Goal: Task Accomplishment & Management: Manage account settings

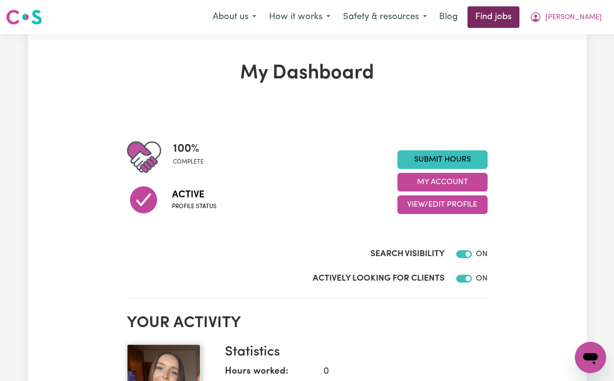
click at [519, 14] on link "Find jobs" at bounding box center [493, 17] width 52 height 22
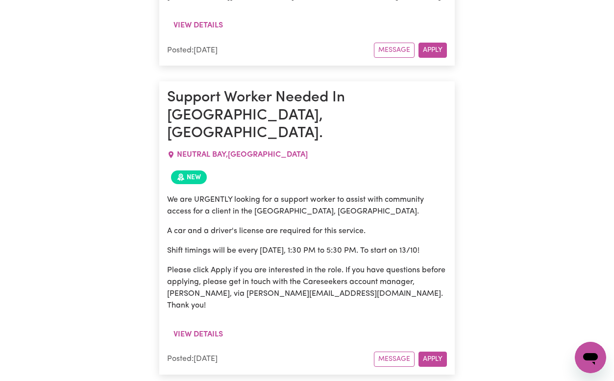
scroll to position [986, 0]
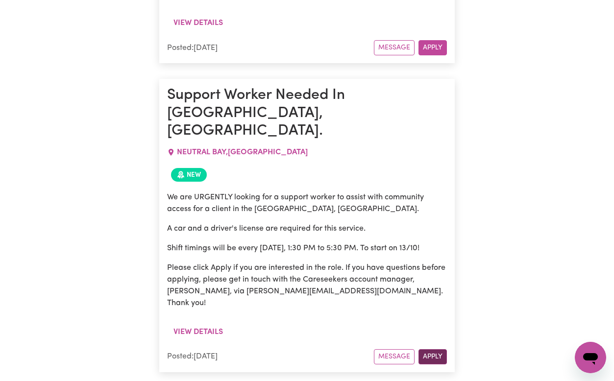
click at [434, 349] on button "Apply" at bounding box center [432, 356] width 28 height 15
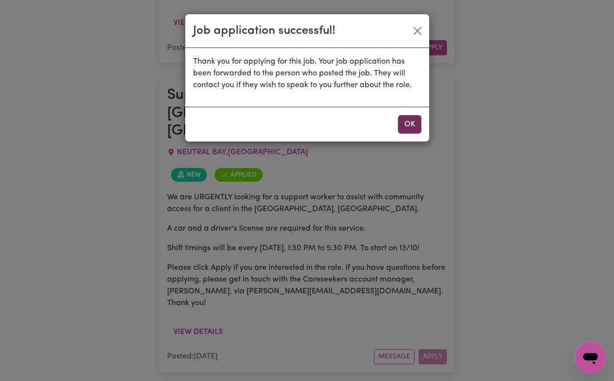
click at [402, 125] on button "OK" at bounding box center [410, 124] width 24 height 19
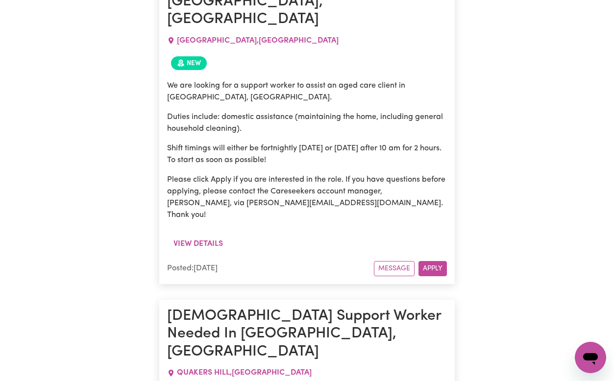
scroll to position [4838, 0]
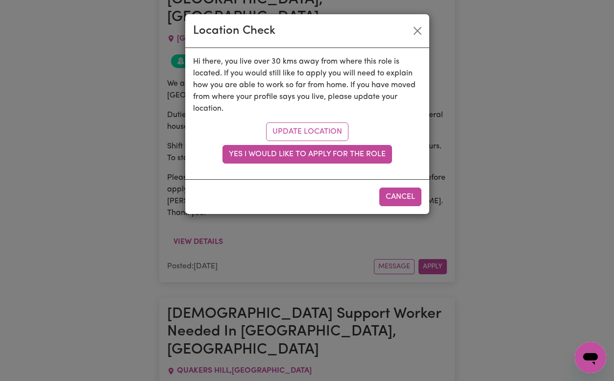
click at [408, 29] on div "Location Check" at bounding box center [307, 31] width 244 height 34
click at [416, 32] on button "Close" at bounding box center [418, 31] width 16 height 16
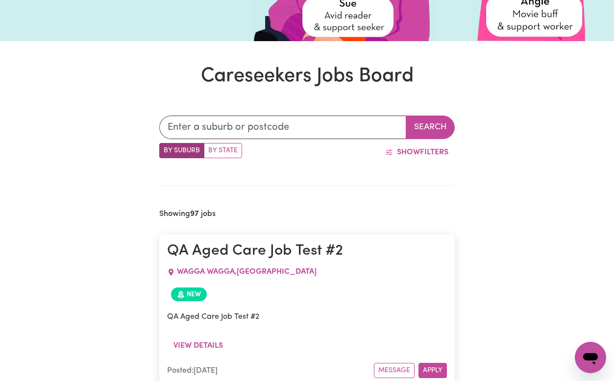
scroll to position [244, 0]
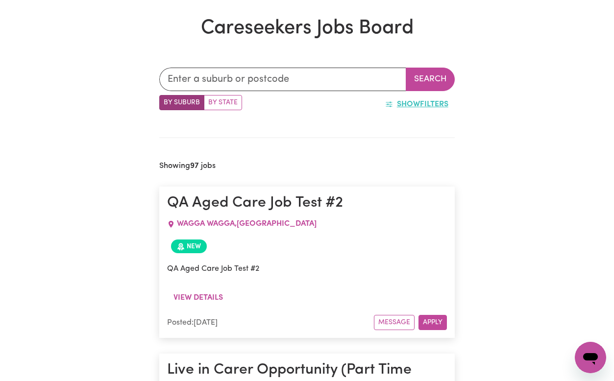
click at [419, 106] on span "Show" at bounding box center [408, 104] width 23 height 8
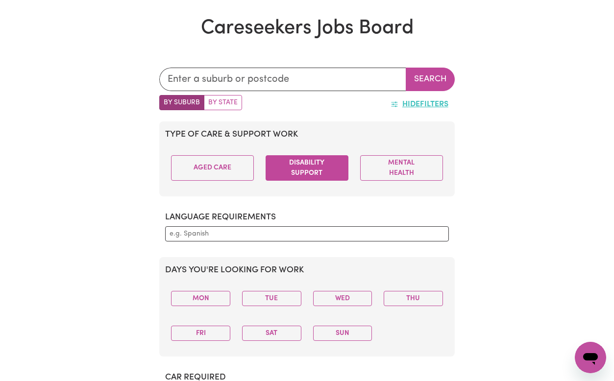
click at [313, 171] on button "Disability Support" at bounding box center [307, 167] width 83 height 25
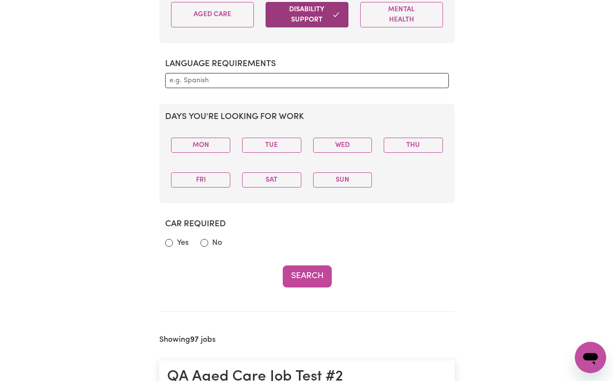
scroll to position [397, 0]
click at [199, 140] on button "Mon" at bounding box center [200, 144] width 59 height 15
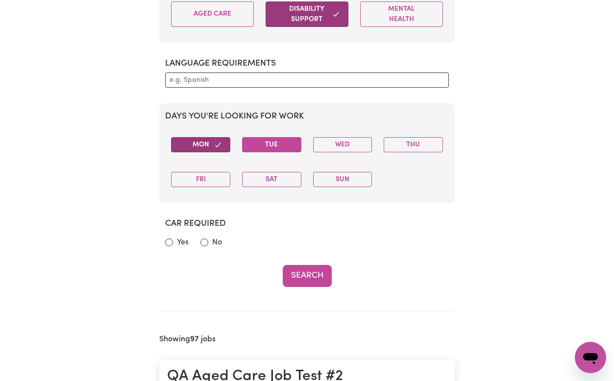
click at [296, 144] on button "Tue" at bounding box center [271, 144] width 59 height 15
click at [350, 144] on button "Wed" at bounding box center [342, 144] width 59 height 15
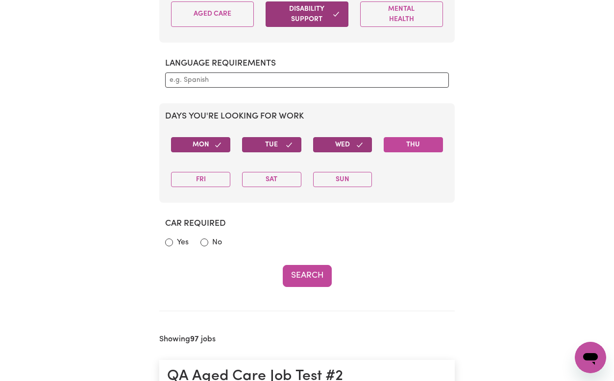
click at [438, 142] on button "Thu" at bounding box center [413, 144] width 59 height 15
click at [211, 183] on button "Fri" at bounding box center [200, 179] width 59 height 15
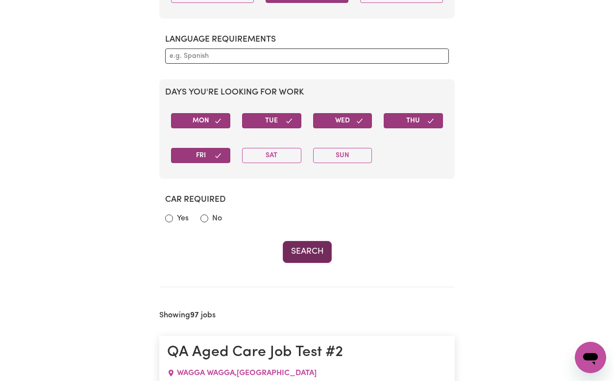
click at [314, 260] on button "Search" at bounding box center [307, 252] width 49 height 22
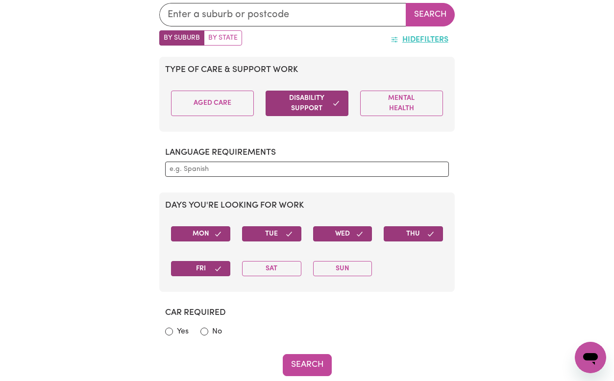
scroll to position [295, 0]
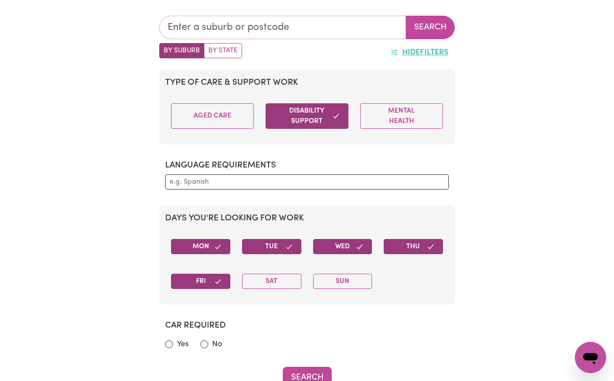
click at [238, 28] on input "text" at bounding box center [282, 28] width 247 height 24
type input "2234"
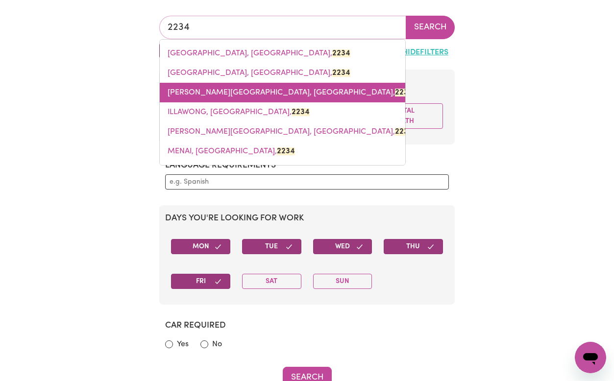
click at [246, 95] on span "[PERSON_NAME][GEOGRAPHIC_DATA], [GEOGRAPHIC_DATA], 2234" at bounding box center [290, 93] width 245 height 8
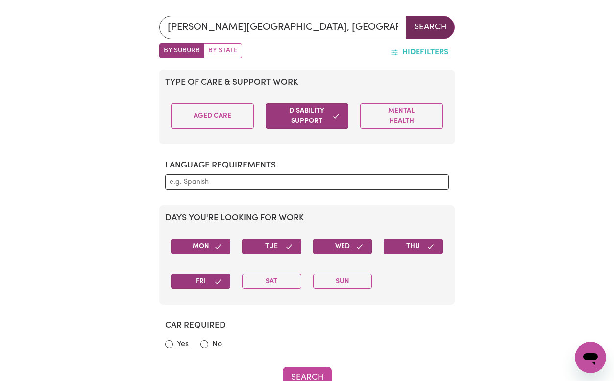
click at [433, 33] on button "Search" at bounding box center [430, 28] width 49 height 24
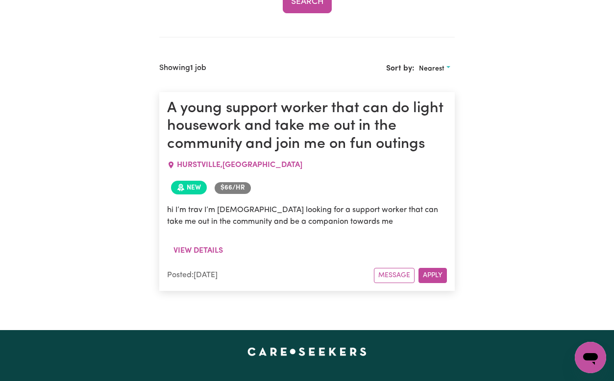
scroll to position [672, 0]
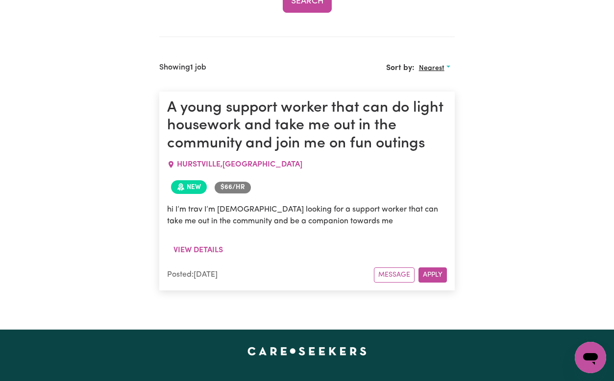
click at [436, 63] on button "Nearest" at bounding box center [435, 68] width 40 height 15
click at [446, 88] on link "Nearest" at bounding box center [453, 91] width 77 height 20
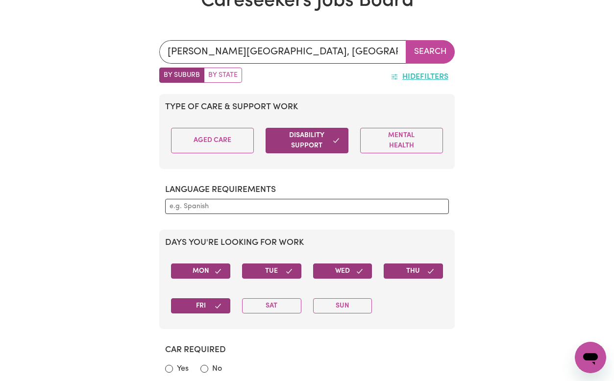
scroll to position [271, 0]
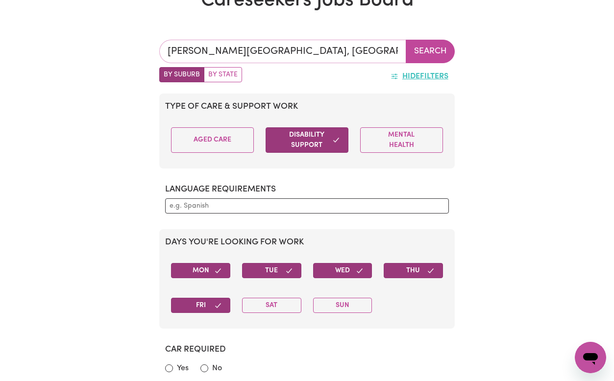
click at [341, 45] on input "[PERSON_NAME][GEOGRAPHIC_DATA], [GEOGRAPHIC_DATA]" at bounding box center [282, 52] width 247 height 24
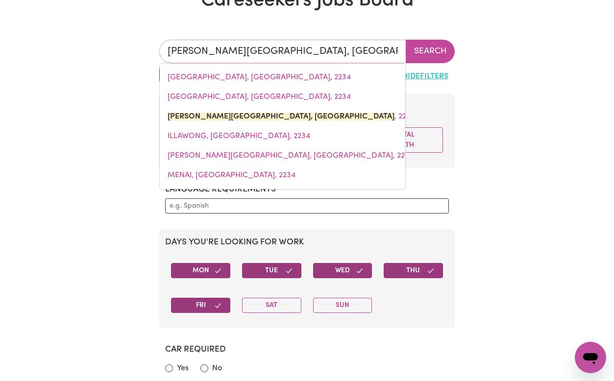
drag, startPoint x: 327, startPoint y: 53, endPoint x: 170, endPoint y: 40, distance: 157.8
click at [170, 40] on input "[PERSON_NAME][GEOGRAPHIC_DATA], [GEOGRAPHIC_DATA]" at bounding box center [282, 52] width 247 height 24
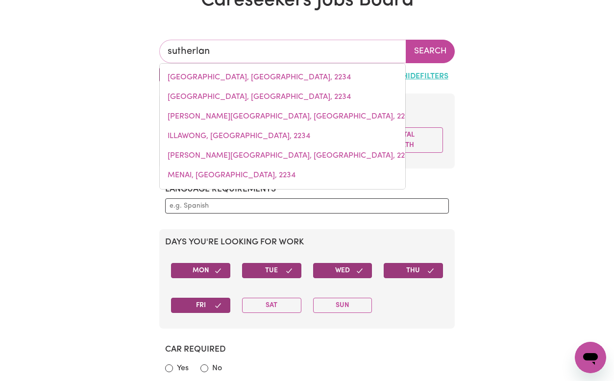
type input "[PERSON_NAME]"
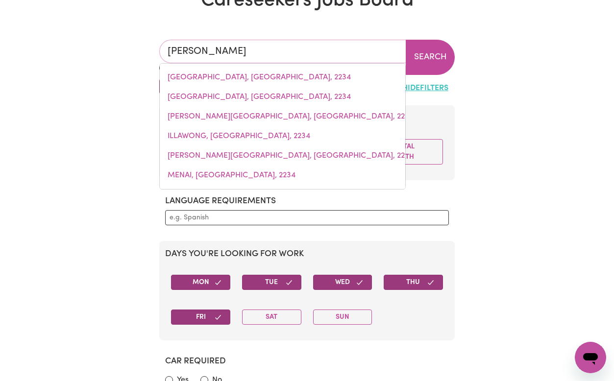
type input "[GEOGRAPHIC_DATA], [GEOGRAPHIC_DATA], 2232"
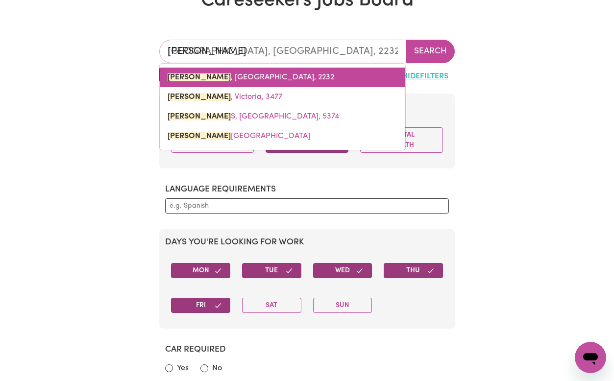
click at [236, 72] on link "[GEOGRAPHIC_DATA] , [GEOGRAPHIC_DATA], 2232" at bounding box center [282, 78] width 245 height 20
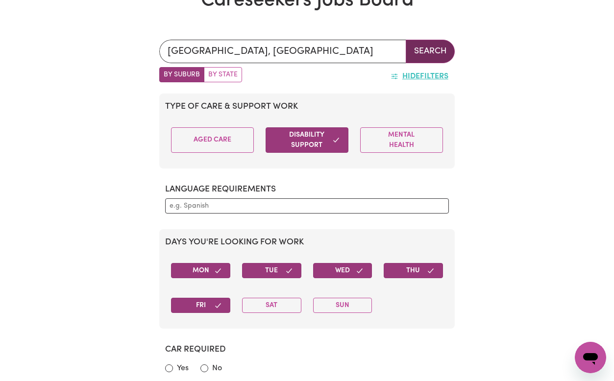
click at [436, 55] on button "Search" at bounding box center [430, 52] width 49 height 24
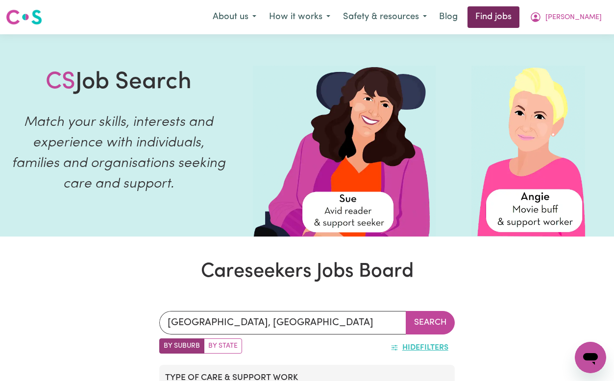
click at [519, 24] on link "Find jobs" at bounding box center [493, 17] width 52 height 22
click at [519, 18] on link "Find jobs" at bounding box center [493, 17] width 52 height 22
click at [583, 19] on span "[PERSON_NAME]" at bounding box center [573, 17] width 56 height 11
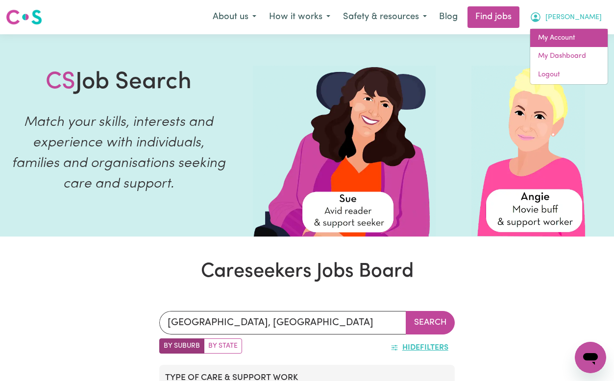
click at [580, 36] on link "My Account" at bounding box center [568, 38] width 77 height 19
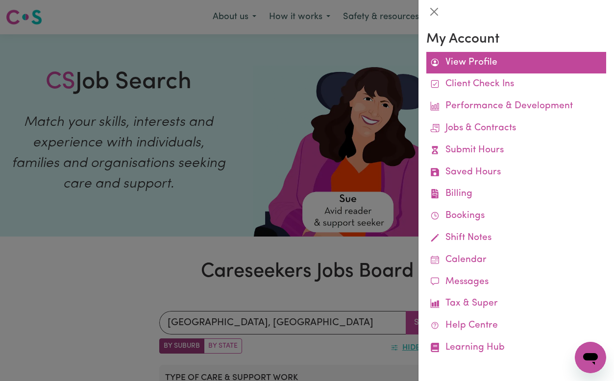
click at [479, 59] on link "View Profile" at bounding box center [516, 63] width 180 height 22
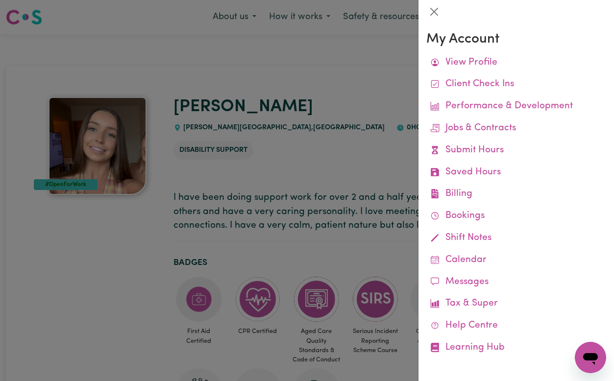
click at [315, 140] on div at bounding box center [307, 190] width 614 height 381
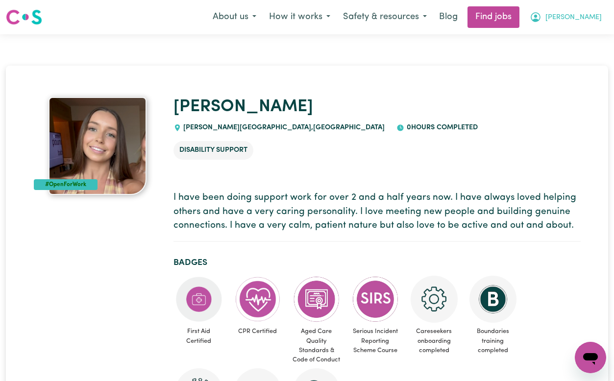
click at [566, 24] on button "[PERSON_NAME]" at bounding box center [565, 17] width 85 height 21
click at [550, 38] on link "My Account" at bounding box center [568, 38] width 77 height 19
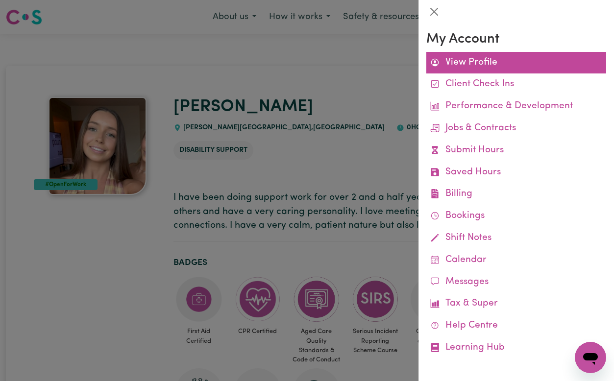
click at [501, 57] on link "View Profile" at bounding box center [516, 63] width 180 height 22
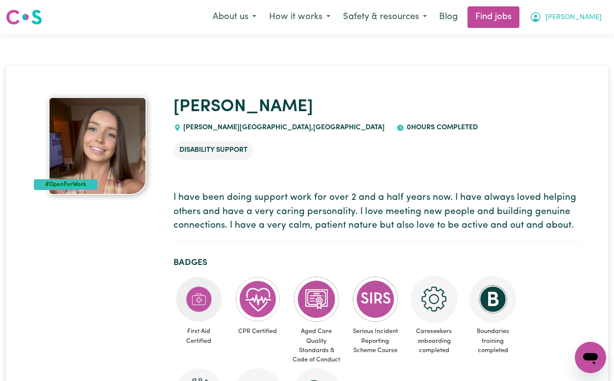
click at [586, 13] on span "[PERSON_NAME]" at bounding box center [573, 17] width 56 height 11
click at [568, 52] on link "My Dashboard" at bounding box center [568, 56] width 77 height 19
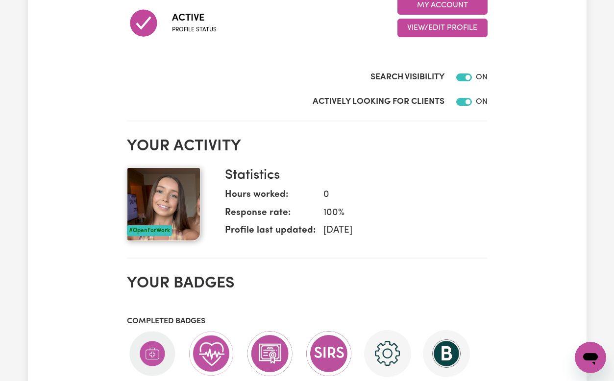
scroll to position [153, 0]
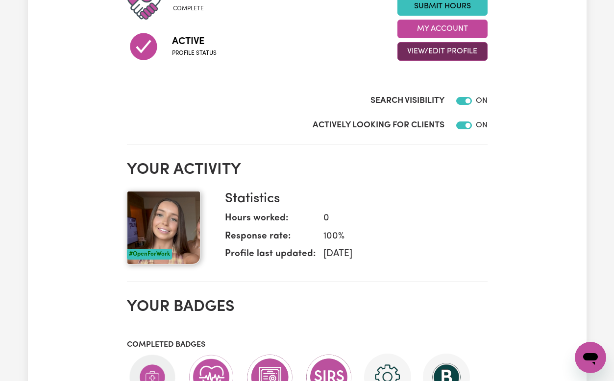
click at [453, 52] on button "View/Edit Profile" at bounding box center [442, 51] width 90 height 19
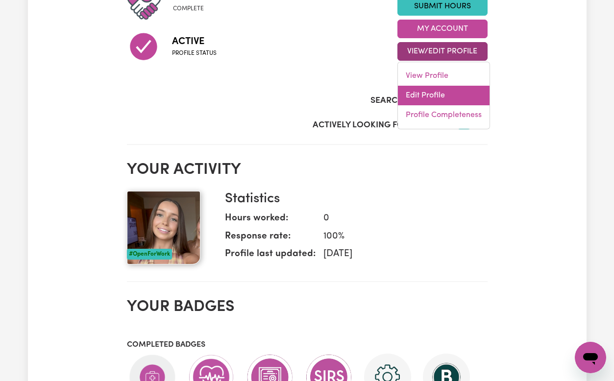
click at [454, 100] on link "Edit Profile" at bounding box center [444, 96] width 92 height 20
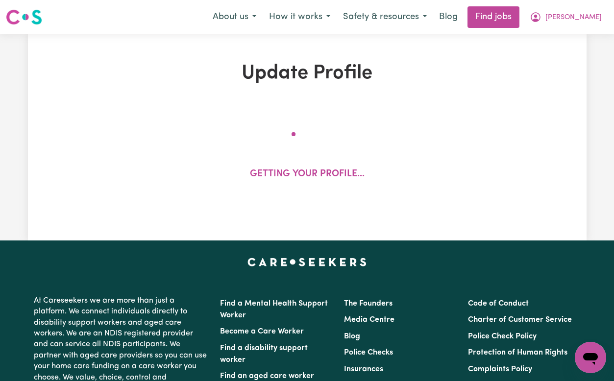
select select "[DEMOGRAPHIC_DATA]"
select select "[DEMOGRAPHIC_DATA] Citizen"
select select "Studying a healthcare related degree or qualification"
select select "65"
select select "90"
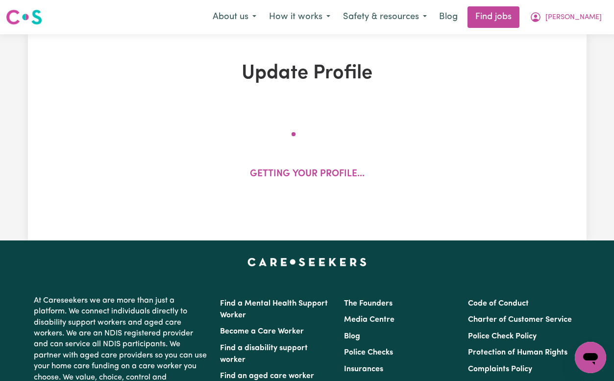
select select "115"
select select "140"
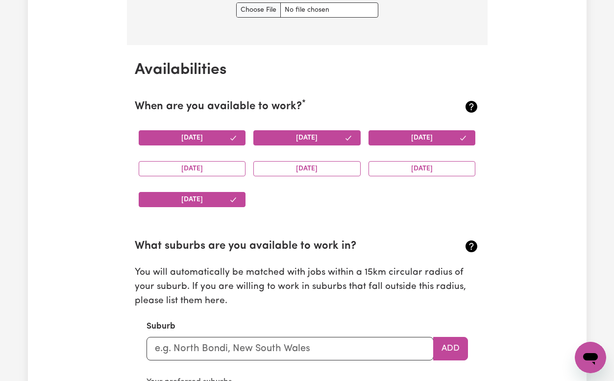
scroll to position [876, 0]
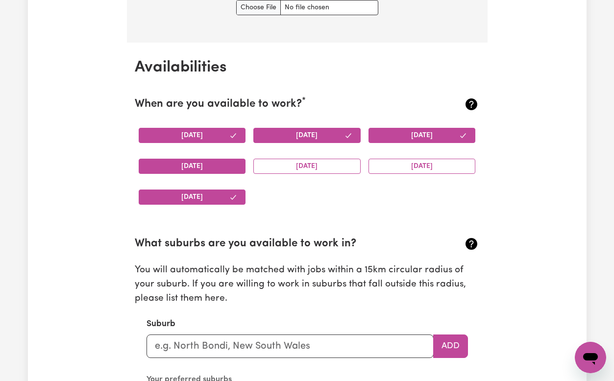
click at [233, 169] on button "[DATE]" at bounding box center [192, 166] width 107 height 15
click at [295, 166] on button "[DATE]" at bounding box center [306, 166] width 107 height 15
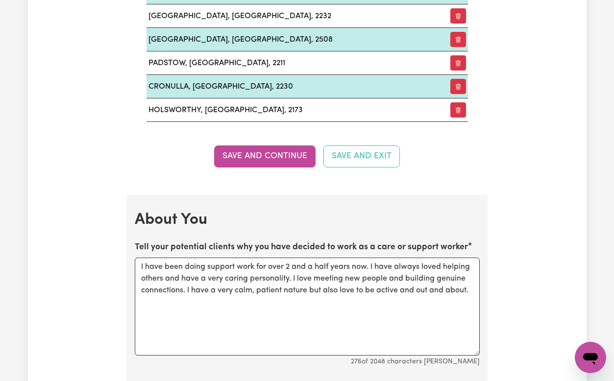
scroll to position [1279, 0]
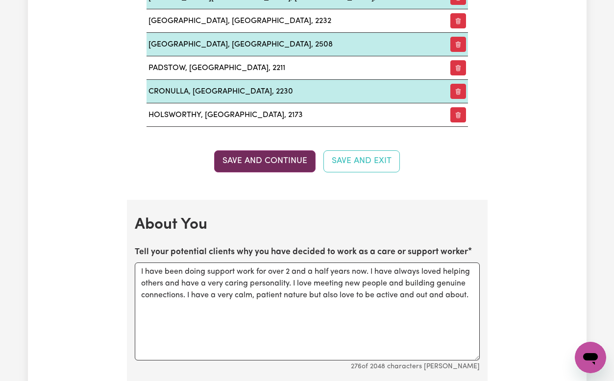
click at [260, 159] on button "Save and Continue" at bounding box center [264, 161] width 101 height 22
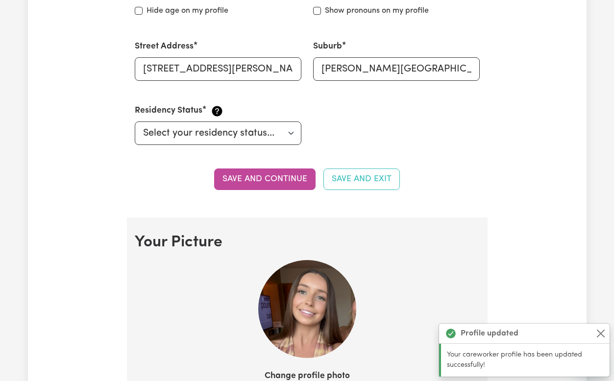
scroll to position [0, 0]
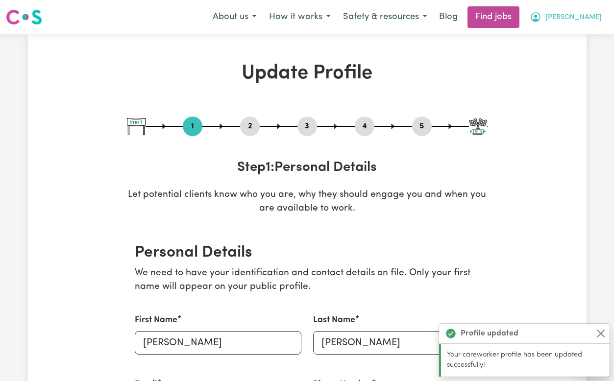
click at [579, 16] on span "[PERSON_NAME]" at bounding box center [573, 17] width 56 height 11
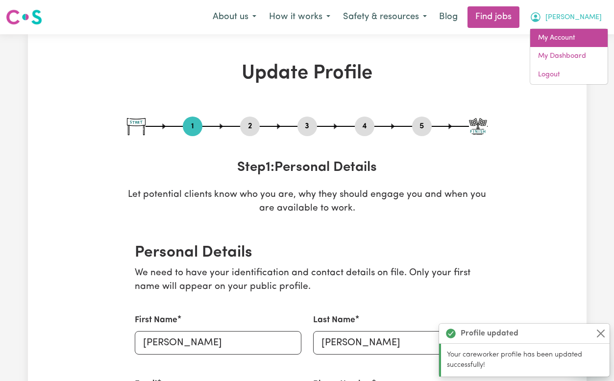
click at [560, 35] on link "My Account" at bounding box center [568, 38] width 77 height 19
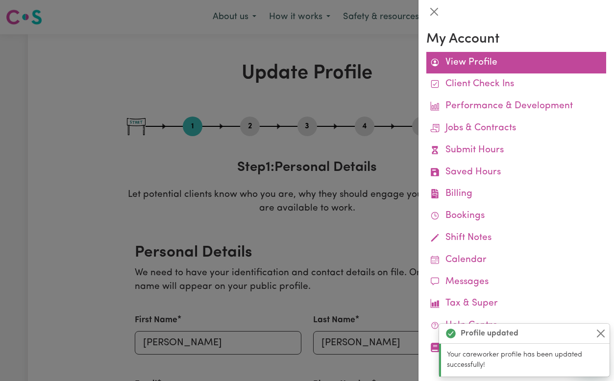
click at [509, 64] on link "View Profile" at bounding box center [516, 63] width 180 height 22
